Goal: Task Accomplishment & Management: Manage account settings

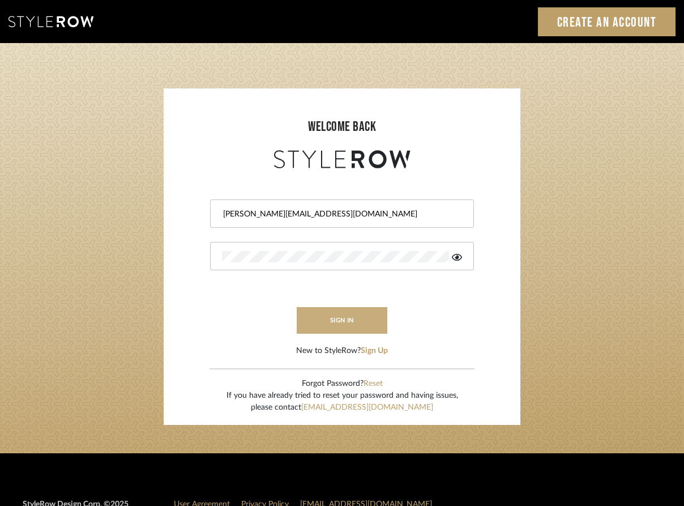
click at [344, 320] on button "sign in" at bounding box center [342, 320] width 91 height 27
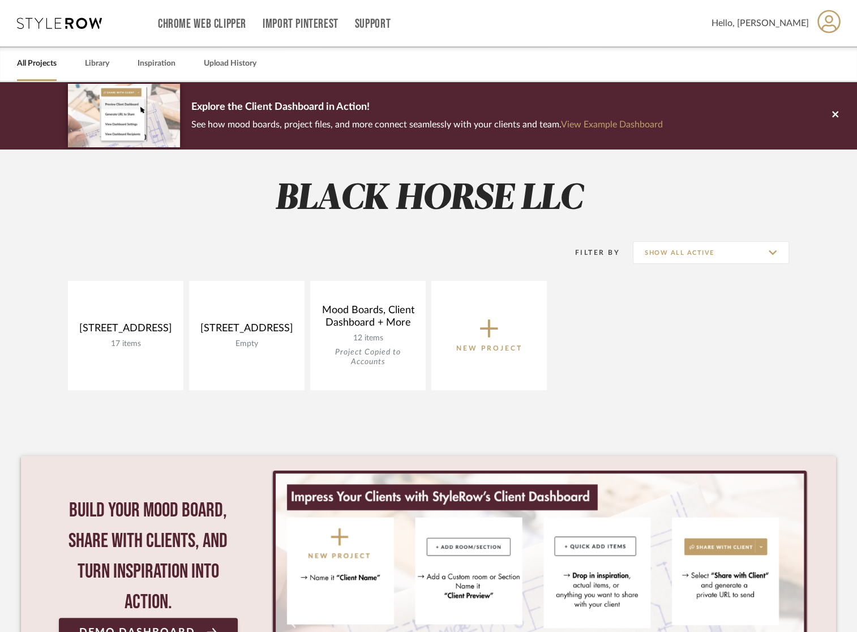
click at [822, 22] on icon at bounding box center [828, 22] width 23 height 24
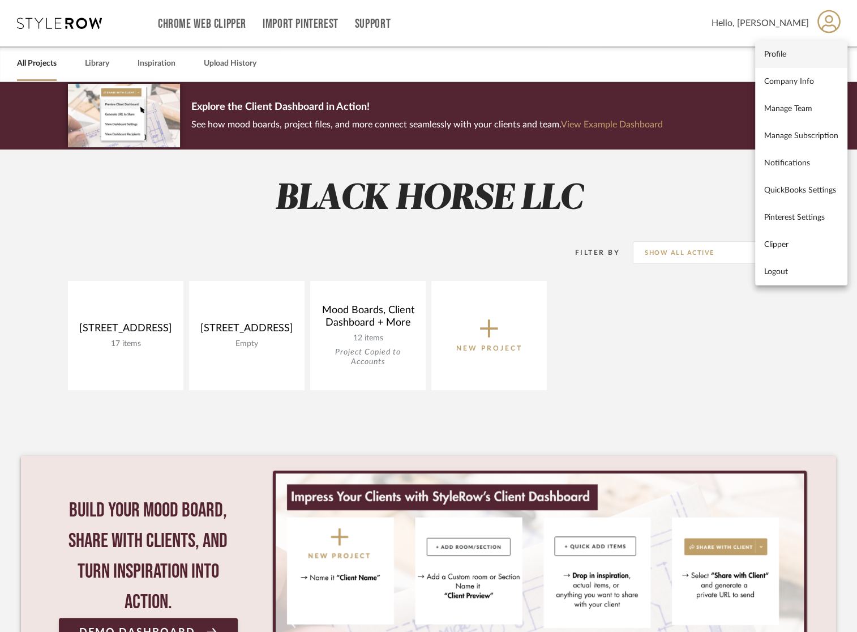
click at [800, 59] on span "Profile" at bounding box center [801, 55] width 74 height 10
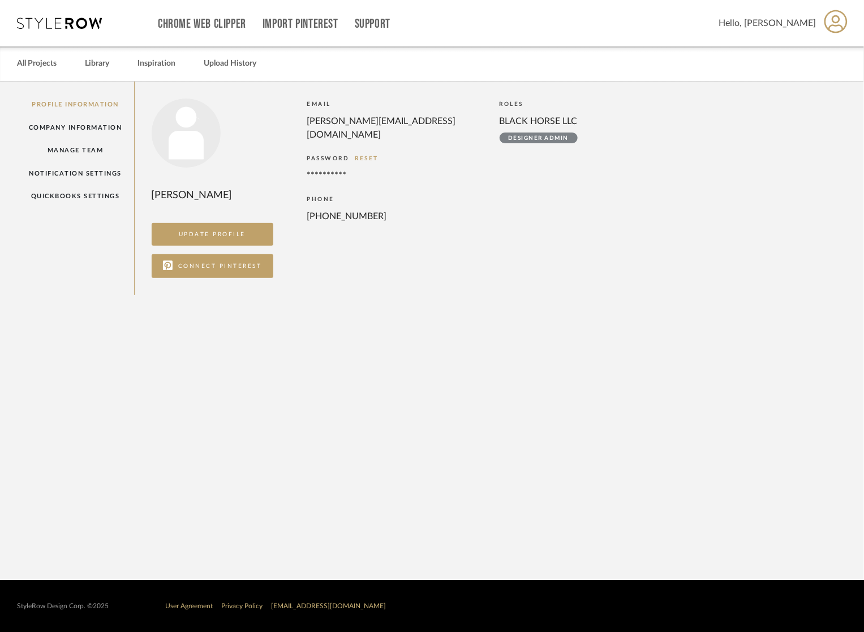
click at [351, 153] on div "PASSWORD RESET" at bounding box center [397, 158] width 181 height 11
click at [356, 118] on div "[PERSON_NAME][EMAIL_ADDRESS][DOMAIN_NAME]" at bounding box center [392, 127] width 170 height 27
click at [323, 126] on div "[PERSON_NAME][EMAIL_ADDRESS][DOMAIN_NAME]" at bounding box center [392, 127] width 170 height 27
click at [87, 129] on link "Company Information" at bounding box center [75, 127] width 117 height 23
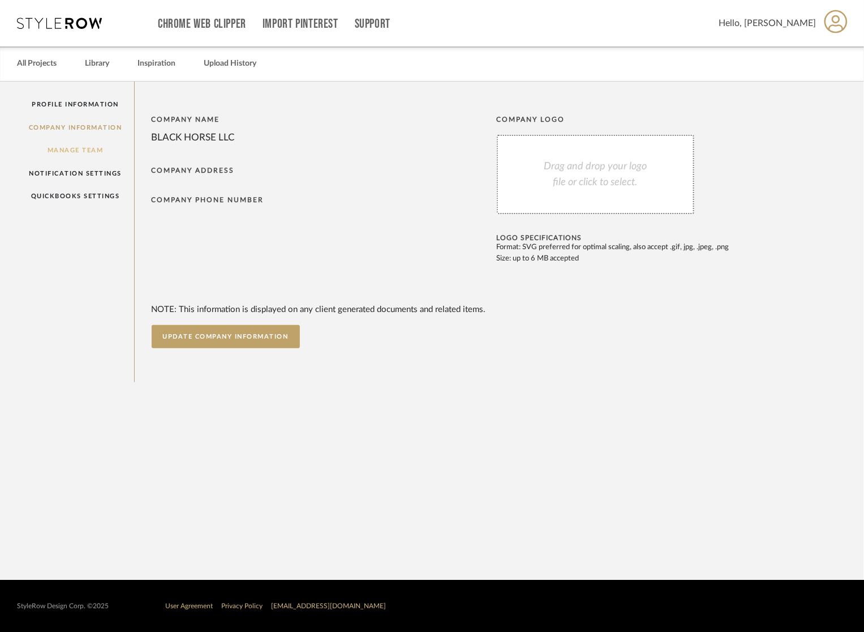
click at [91, 154] on link "Manage Team" at bounding box center [75, 150] width 117 height 23
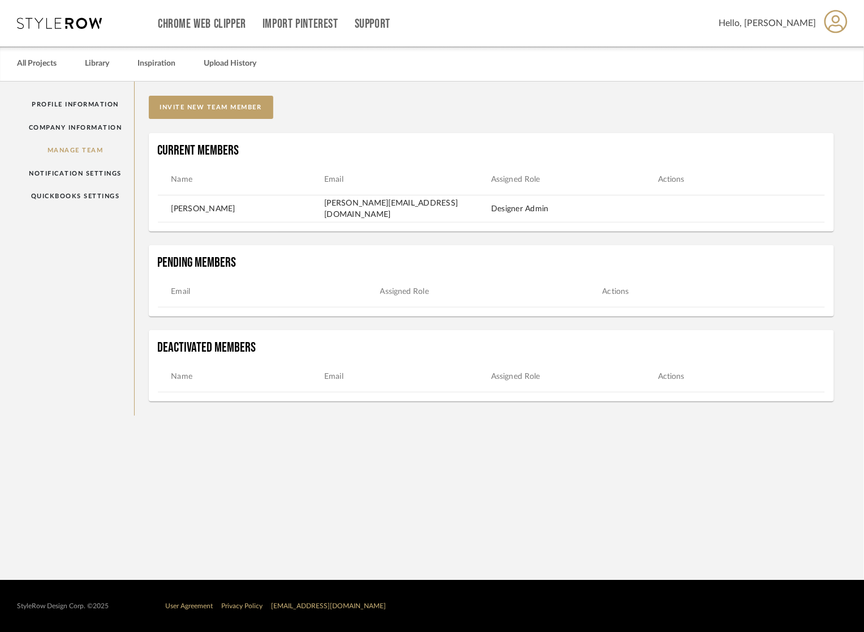
click at [384, 209] on td "[PERSON_NAME][EMAIL_ADDRESS][DOMAIN_NAME]" at bounding box center [407, 209] width 167 height 23
drag, startPoint x: 409, startPoint y: 211, endPoint x: 348, endPoint y: 210, distance: 61.1
click at [348, 211] on td "[PERSON_NAME][EMAIL_ADDRESS][DOMAIN_NAME]" at bounding box center [407, 209] width 167 height 23
click at [308, 287] on th "Email" at bounding box center [269, 291] width 222 height 12
click at [260, 284] on mat-header-row "Email Assigned Role Actions" at bounding box center [492, 292] width 668 height 32
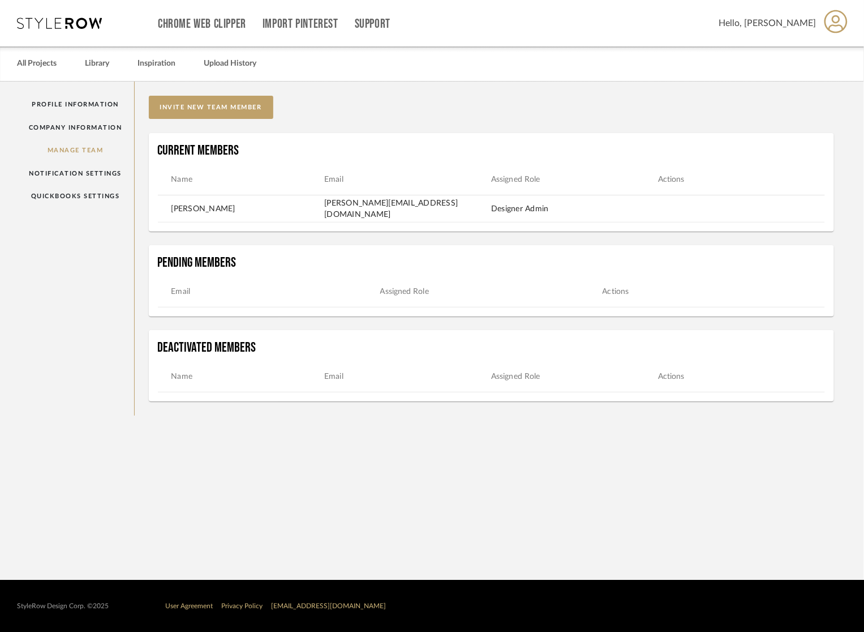
click at [211, 295] on th "Email" at bounding box center [269, 291] width 222 height 12
click at [184, 382] on th "Name" at bounding box center [241, 376] width 167 height 12
click at [77, 102] on link "Profile Information" at bounding box center [75, 104] width 117 height 23
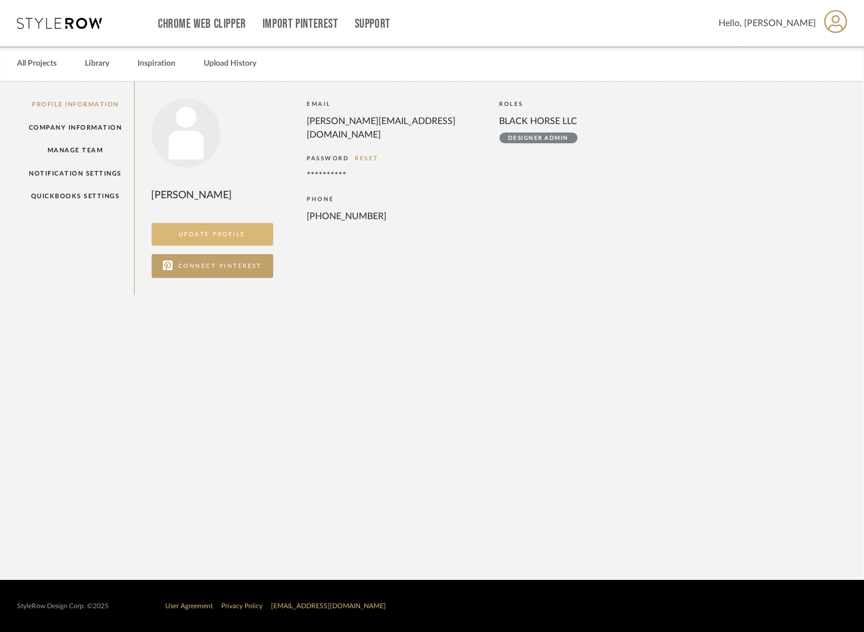
click at [200, 237] on button "UPDATE PROFILE" at bounding box center [213, 234] width 122 height 23
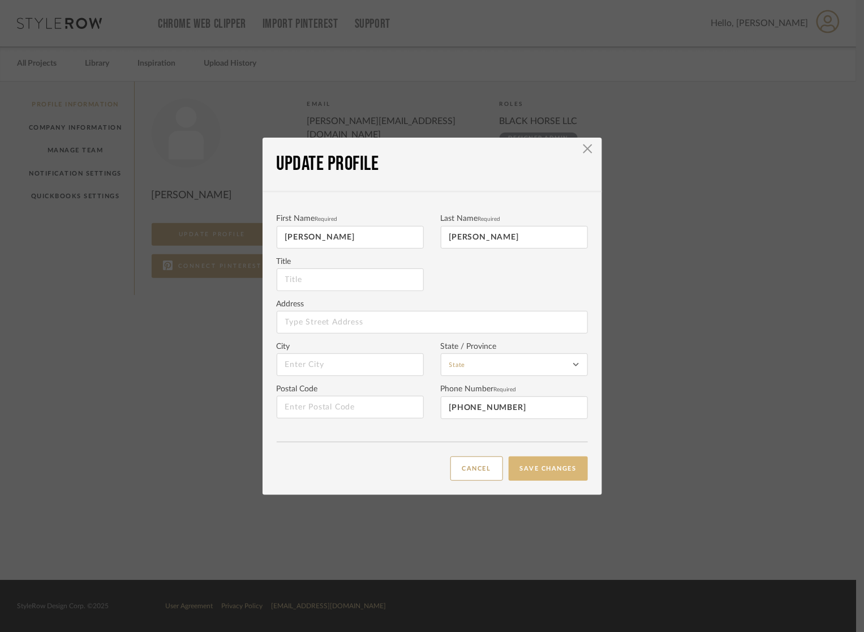
click at [529, 479] on button "SAVE CHANGES" at bounding box center [548, 468] width 79 height 24
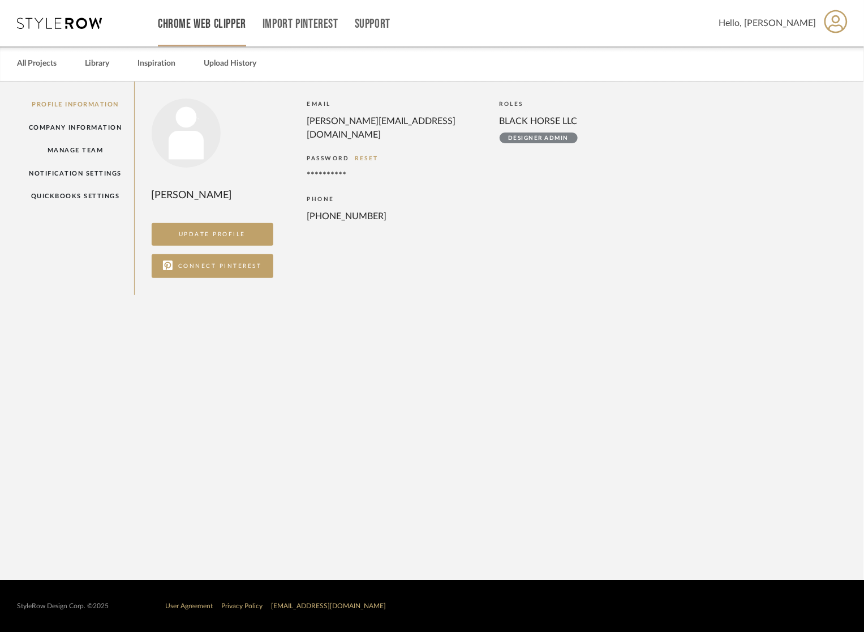
click at [188, 20] on link "Chrome Web Clipper" at bounding box center [202, 24] width 88 height 10
